Goal: Information Seeking & Learning: Learn about a topic

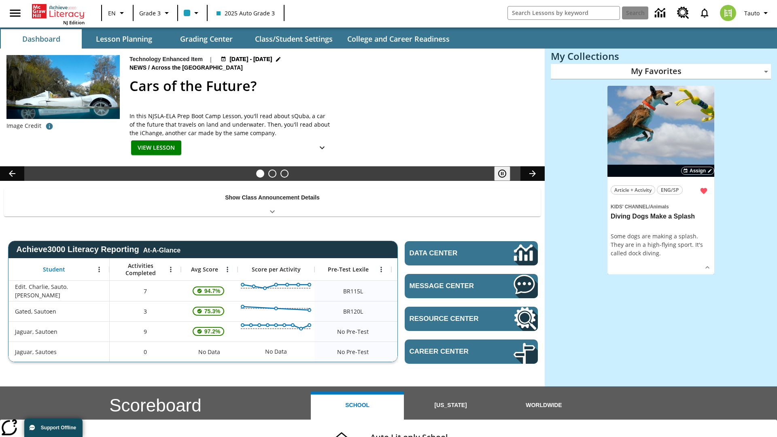
click at [661, 71] on body "Skip to main content NJ Edition EN Grade 3 2025 Auto Grade 3 Search Tauto Dashb…" at bounding box center [388, 322] width 777 height 645
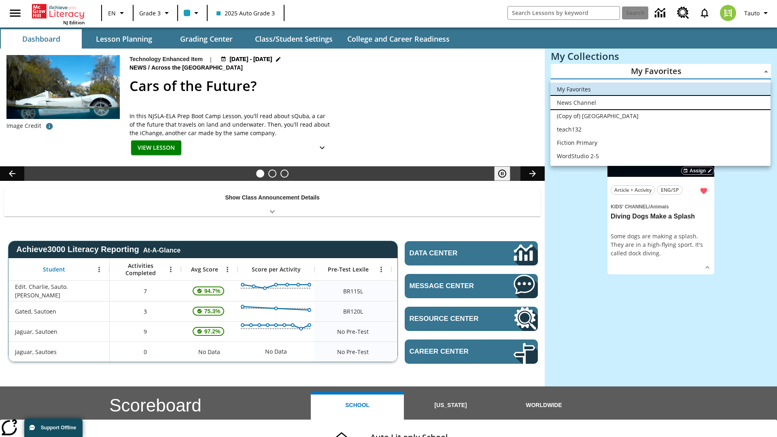
click at [660, 102] on li "News Channel" at bounding box center [660, 102] width 220 height 13
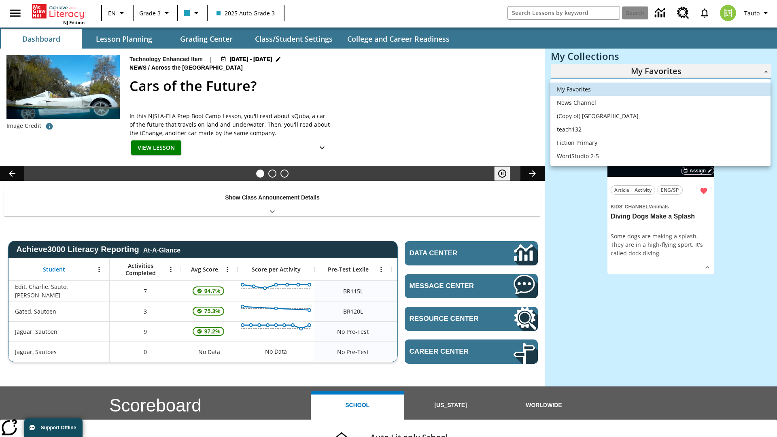
type input "120"
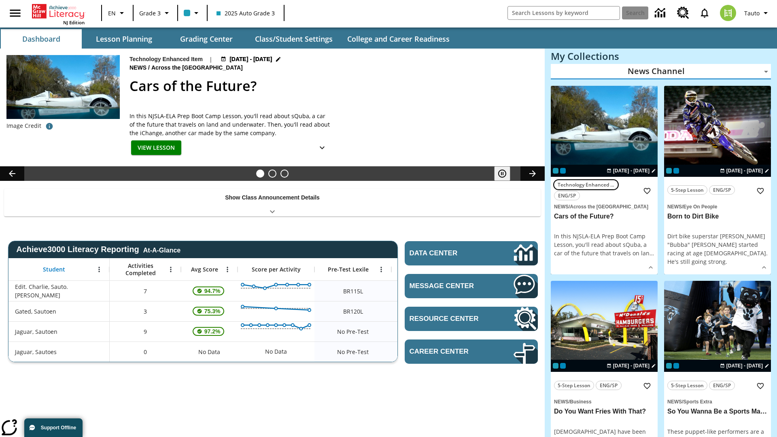
click at [604, 180] on span "Technology Enhanced Item" at bounding box center [586, 184] width 57 height 8
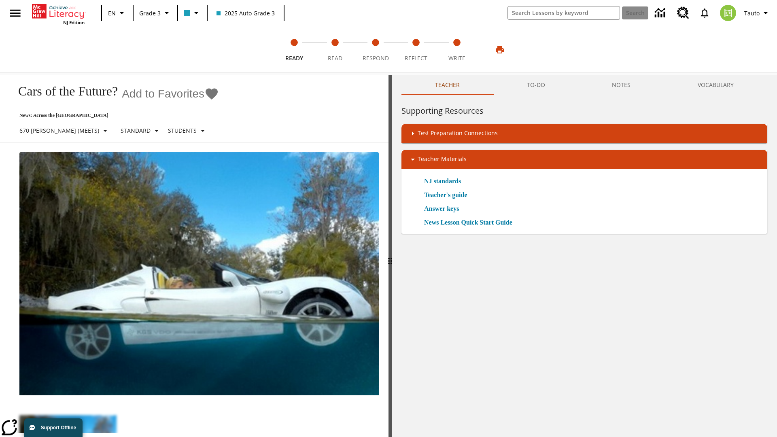
click at [206, 94] on icon "Add to Favorites - Cars of the Future?" at bounding box center [212, 93] width 12 height 11
